Goal: Task Accomplishment & Management: Use online tool/utility

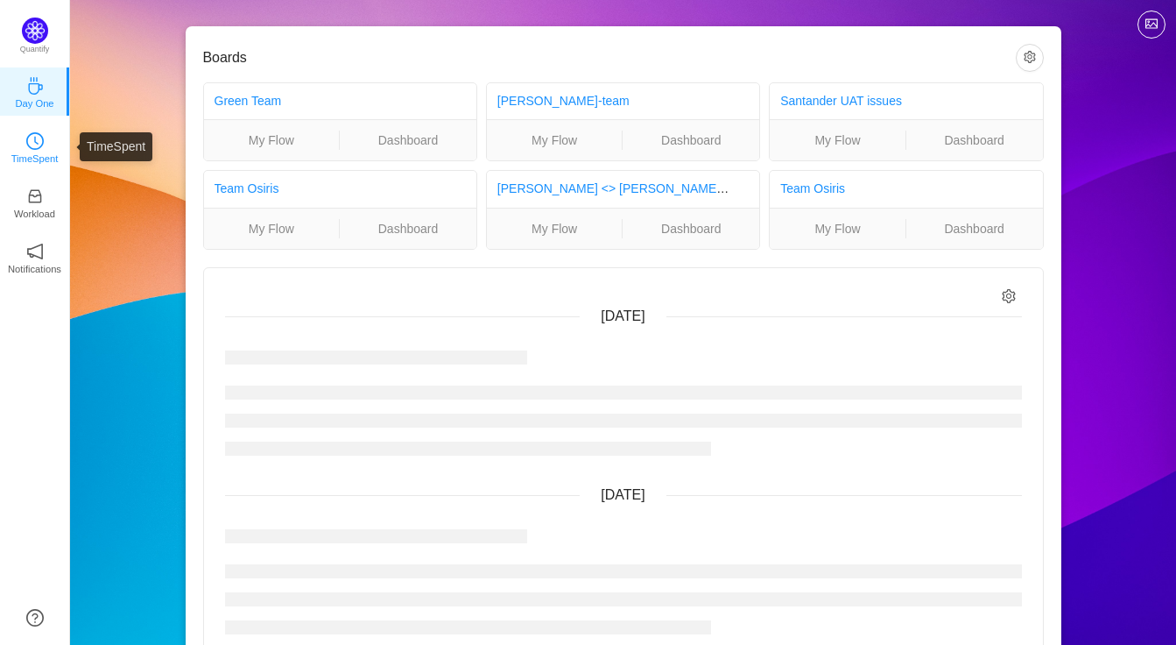
click at [21, 152] on p "TimeSpent" at bounding box center [34, 159] width 47 height 16
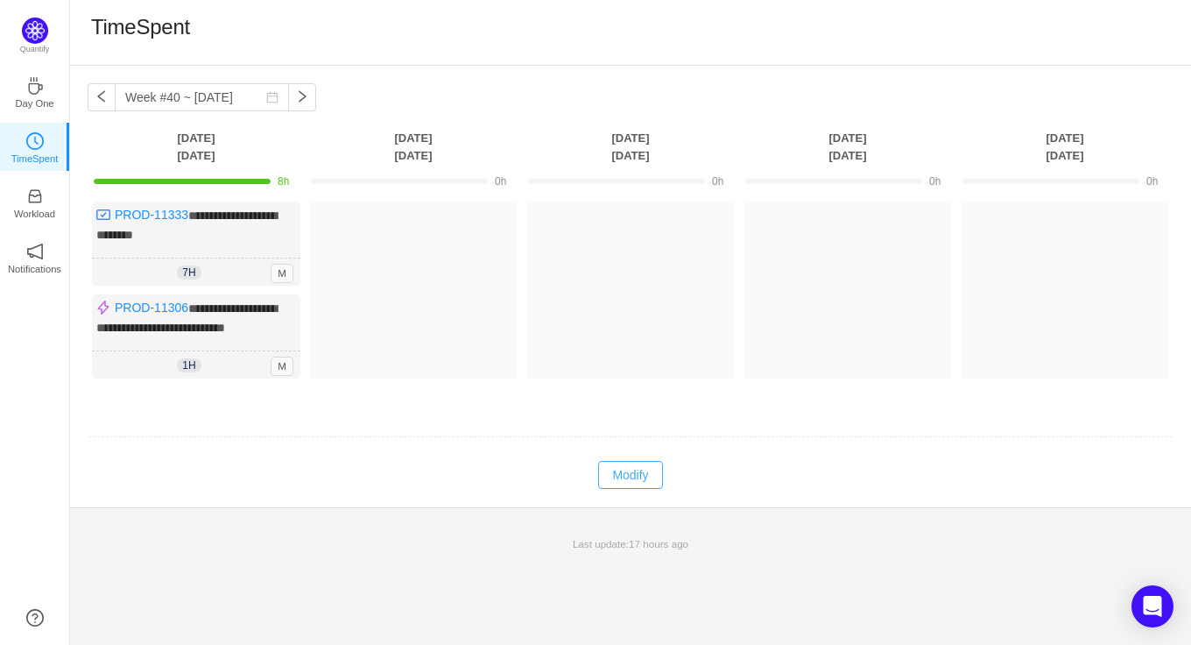
click at [632, 468] on button "Modify" at bounding box center [630, 475] width 64 height 28
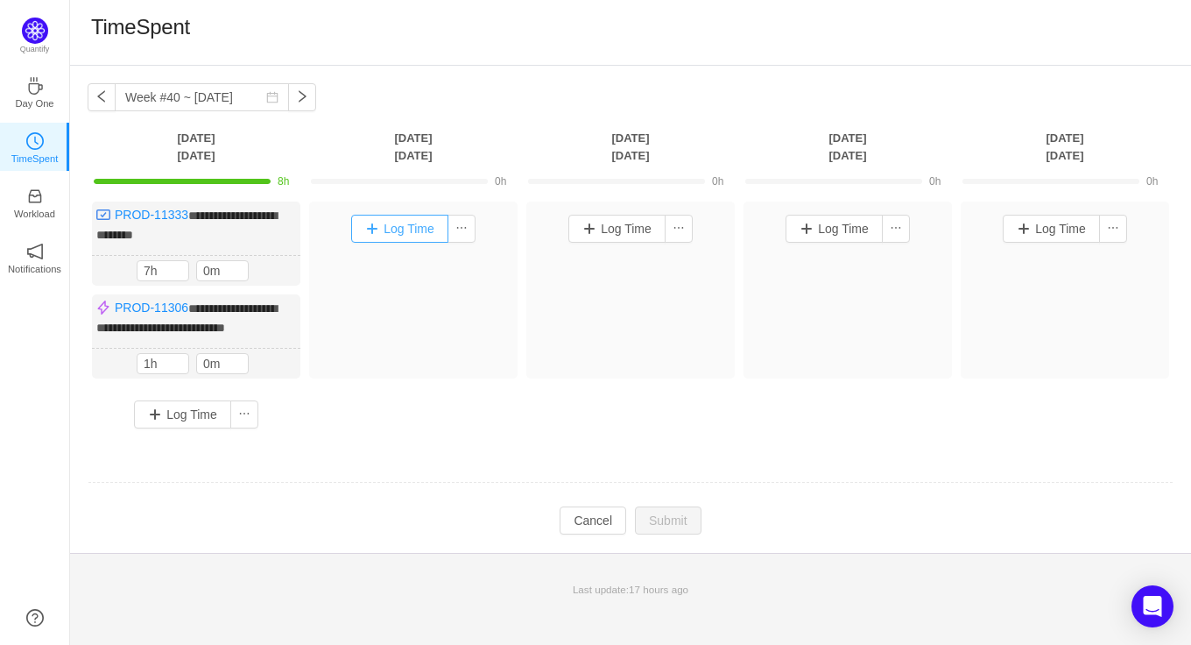
click at [409, 233] on button "Log Time" at bounding box center [399, 229] width 97 height 28
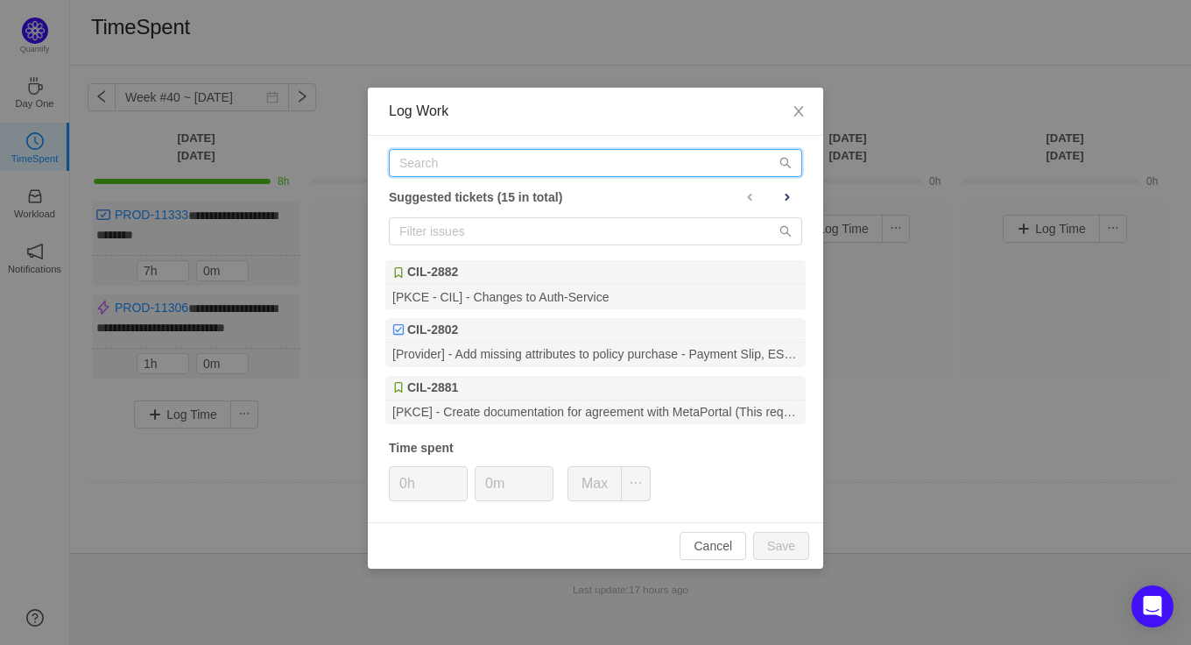
click at [539, 171] on input "text" at bounding box center [595, 163] width 413 height 28
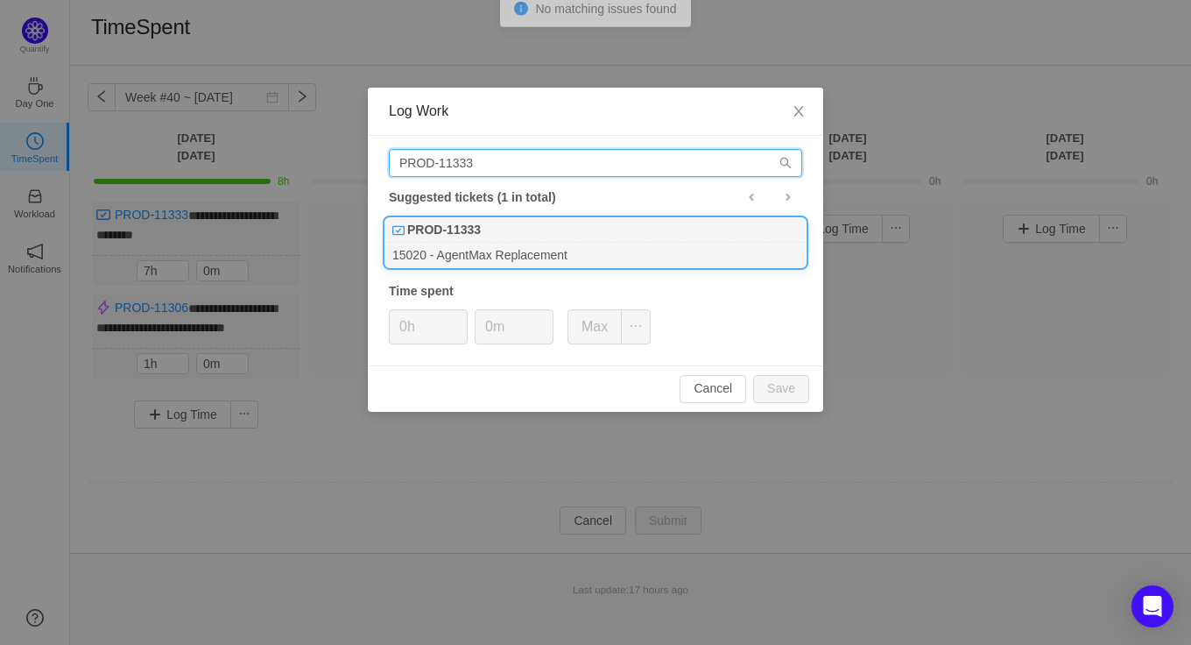
type input "PROD-11333"
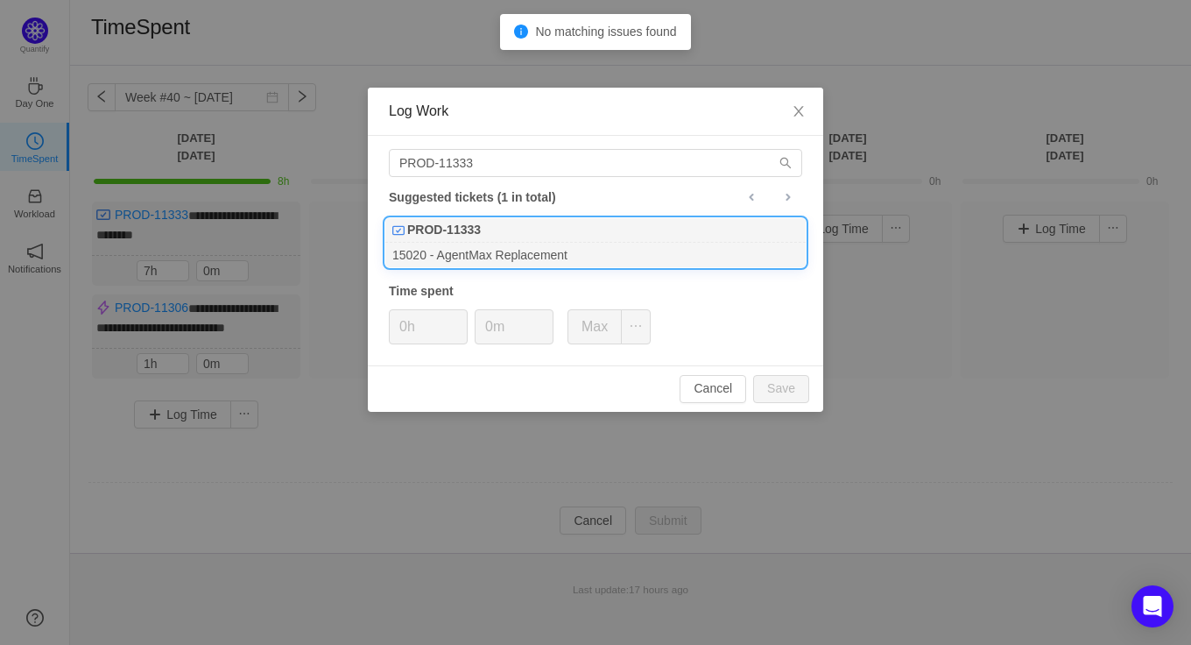
click at [505, 255] on div "15020 - AgentMax Replacement" at bounding box center [595, 255] width 420 height 24
click at [455, 318] on icon "icon: up" at bounding box center [458, 321] width 6 height 6
click at [454, 315] on span "Increase Value" at bounding box center [457, 320] width 18 height 20
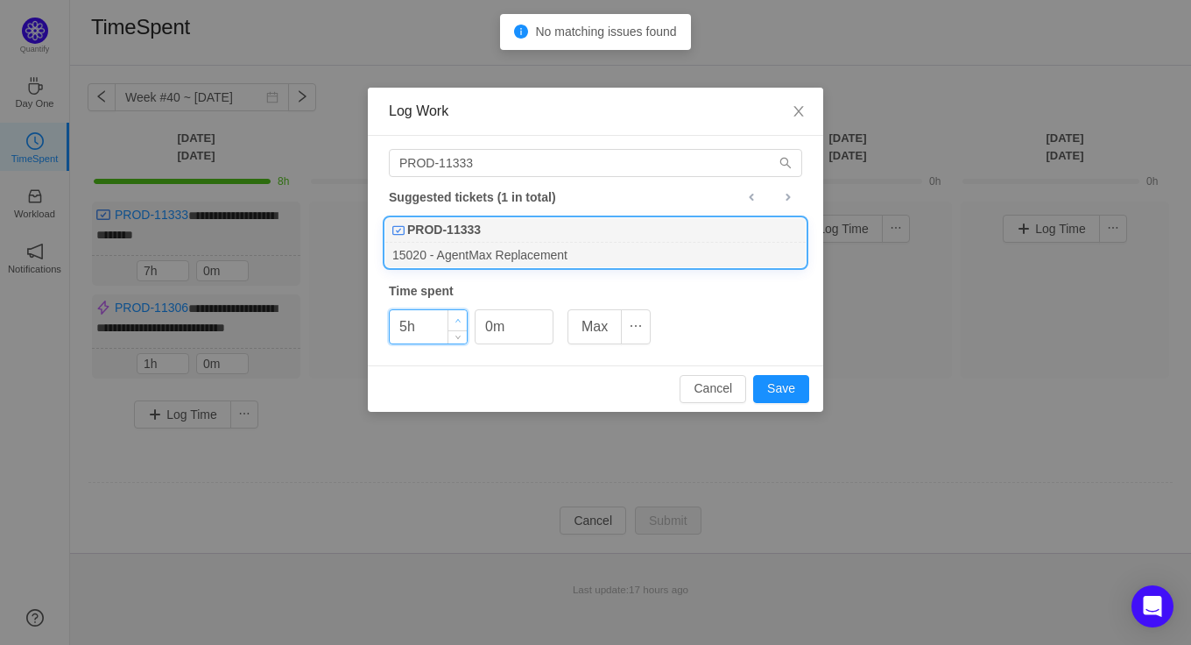
click at [454, 315] on span "Increase Value" at bounding box center [457, 320] width 18 height 20
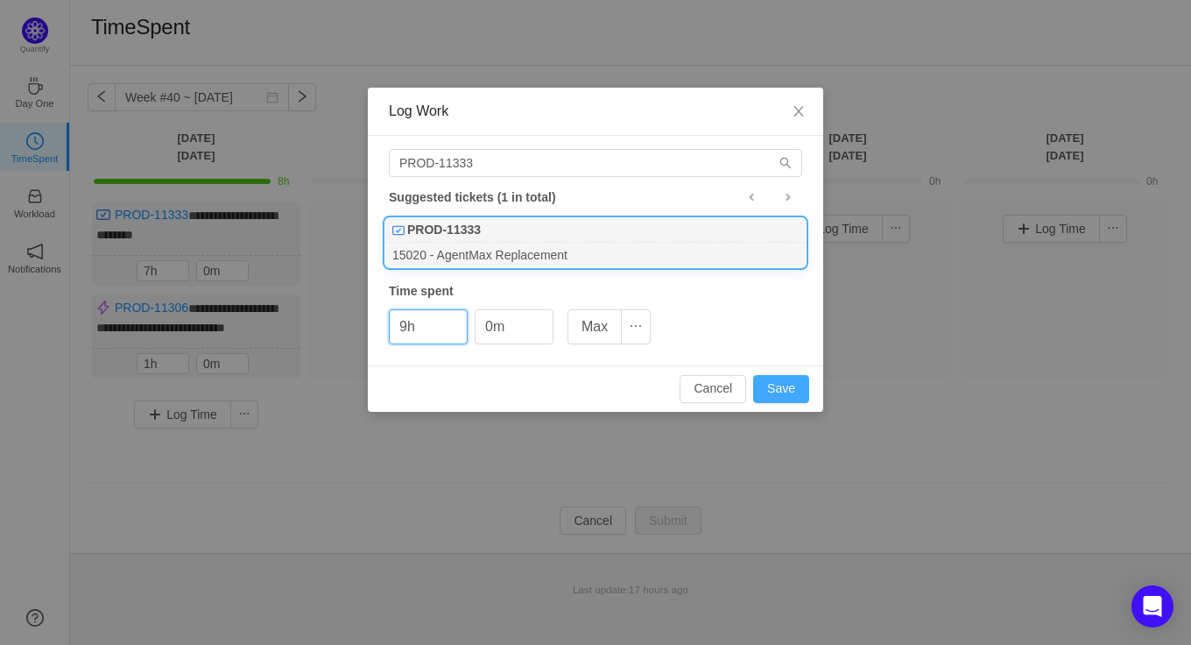
click at [783, 388] on button "Save" at bounding box center [781, 389] width 56 height 28
type input "0h"
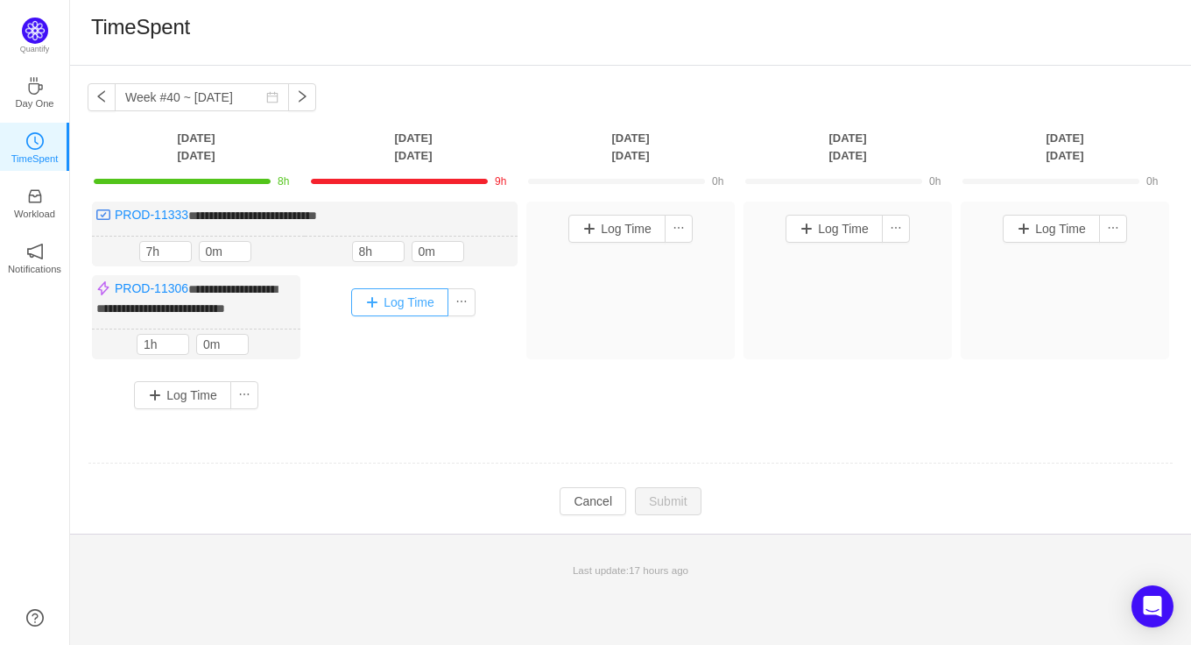
click at [391, 302] on button "Log Time" at bounding box center [399, 302] width 97 height 28
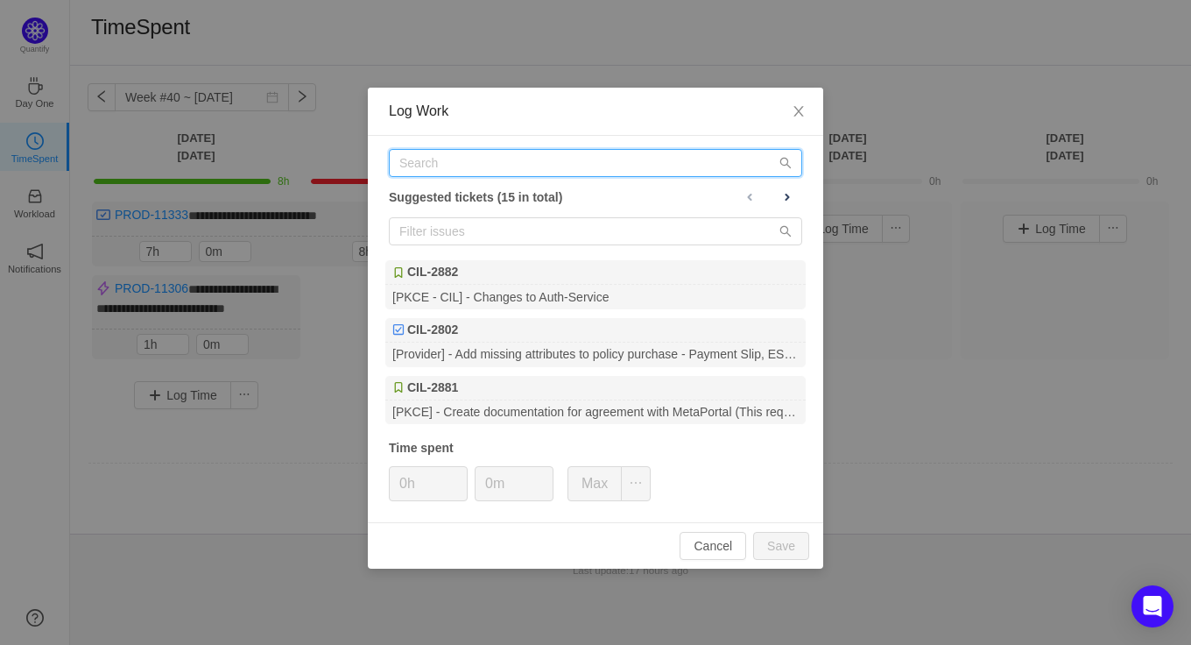
click at [444, 158] on input "text" at bounding box center [595, 163] width 413 height 28
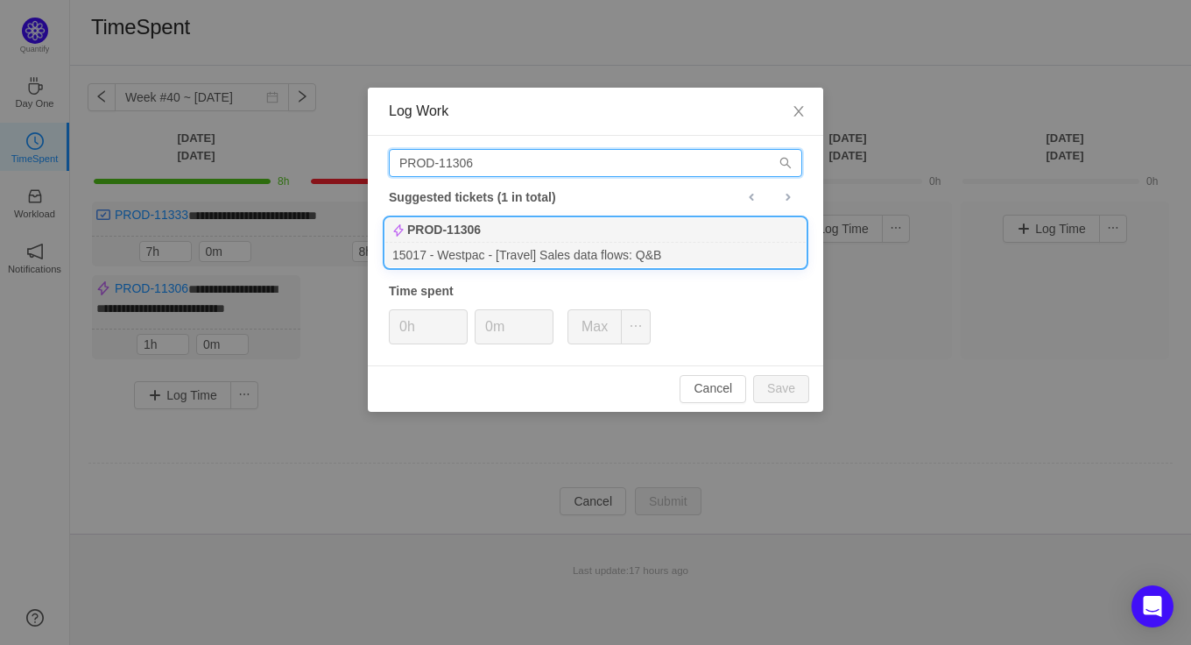
type input "PROD-11306"
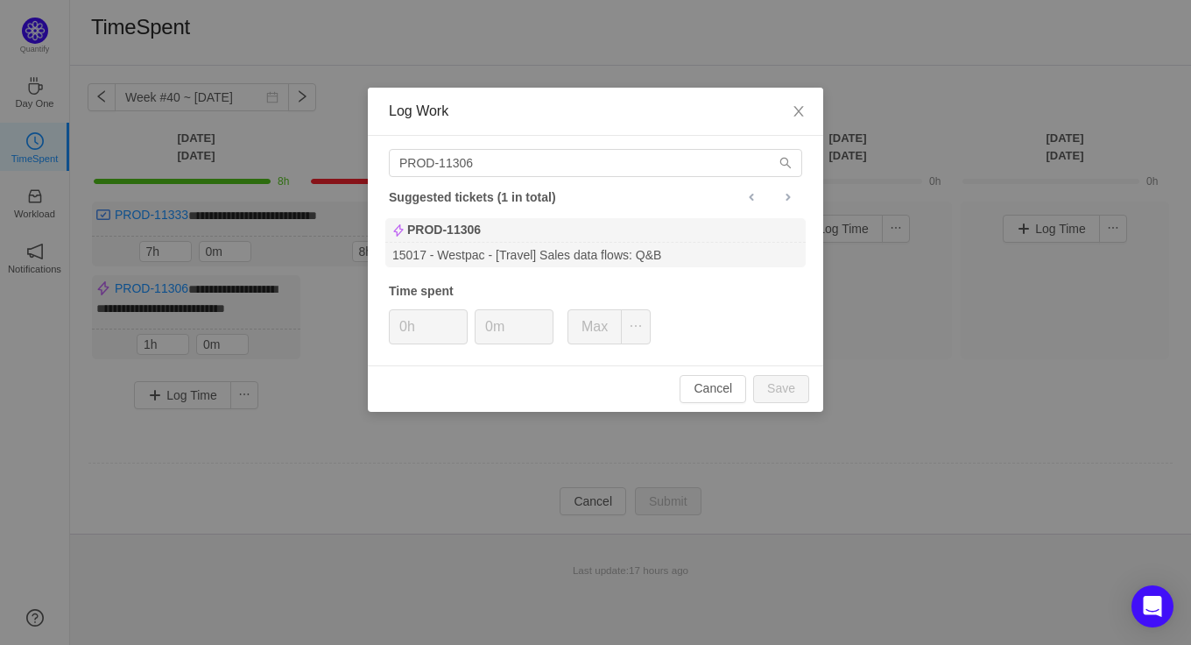
drag, startPoint x: 497, startPoint y: 251, endPoint x: 484, endPoint y: 278, distance: 29.4
click at [497, 251] on div "15017 - Westpac - [Travel] Sales data flows: Q&B" at bounding box center [595, 255] width 420 height 24
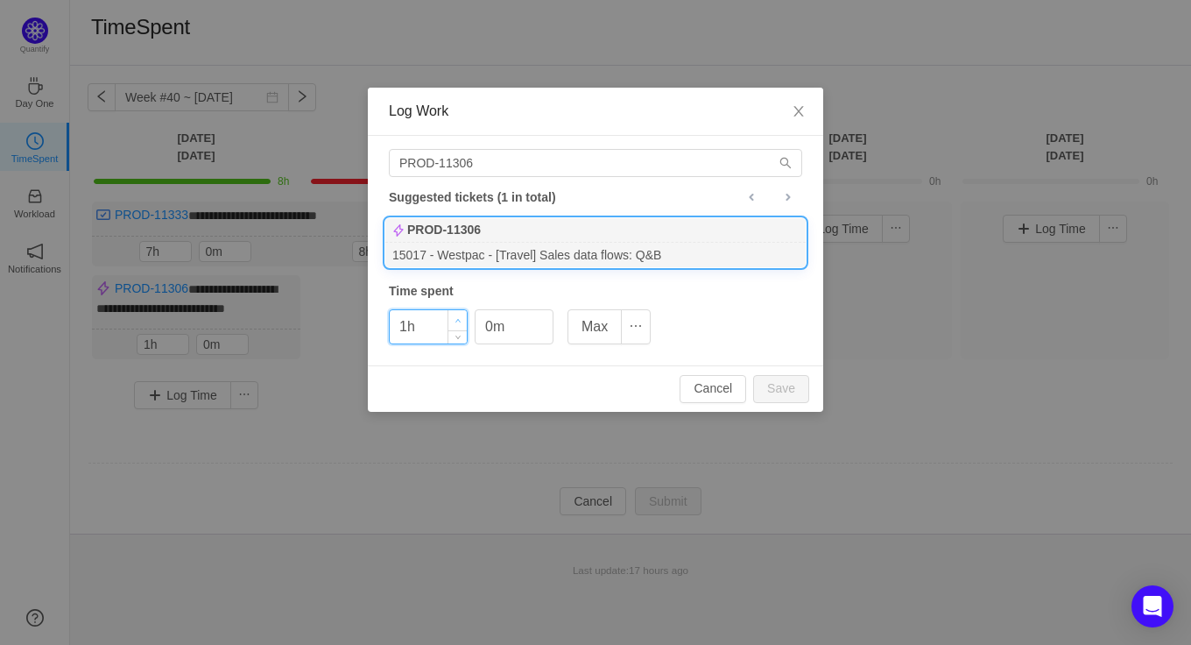
click at [460, 315] on span "Increase Value" at bounding box center [457, 320] width 18 height 20
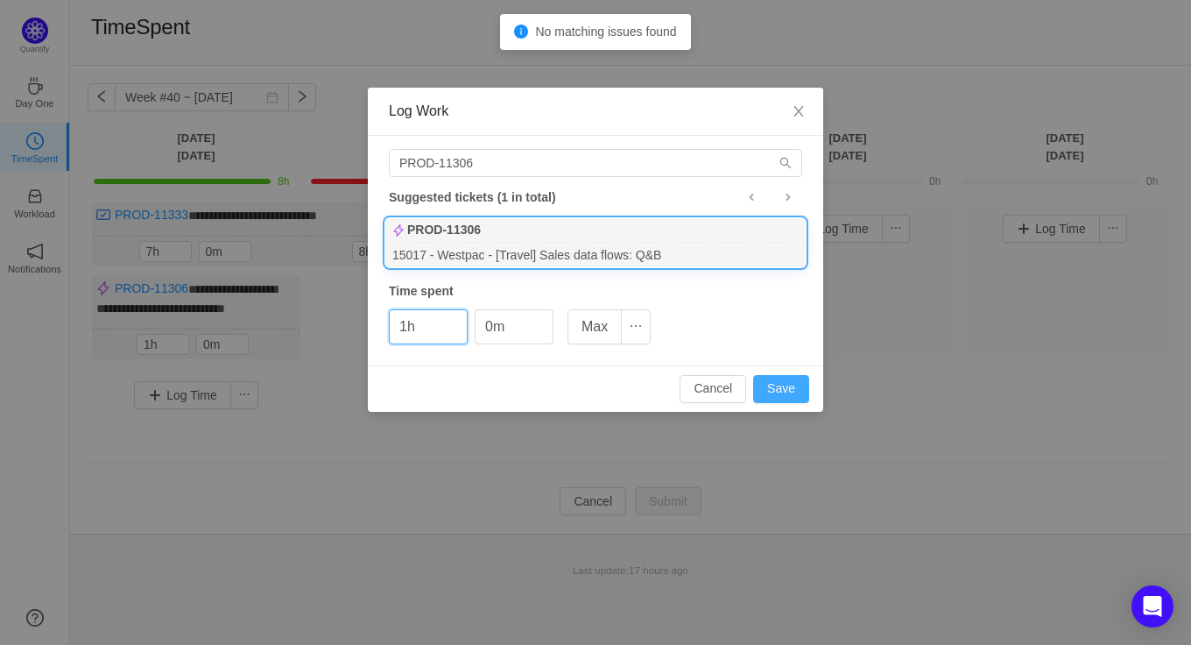
click at [774, 387] on button "Save" at bounding box center [781, 389] width 56 height 28
type input "0h"
